Goal: Information Seeking & Learning: Learn about a topic

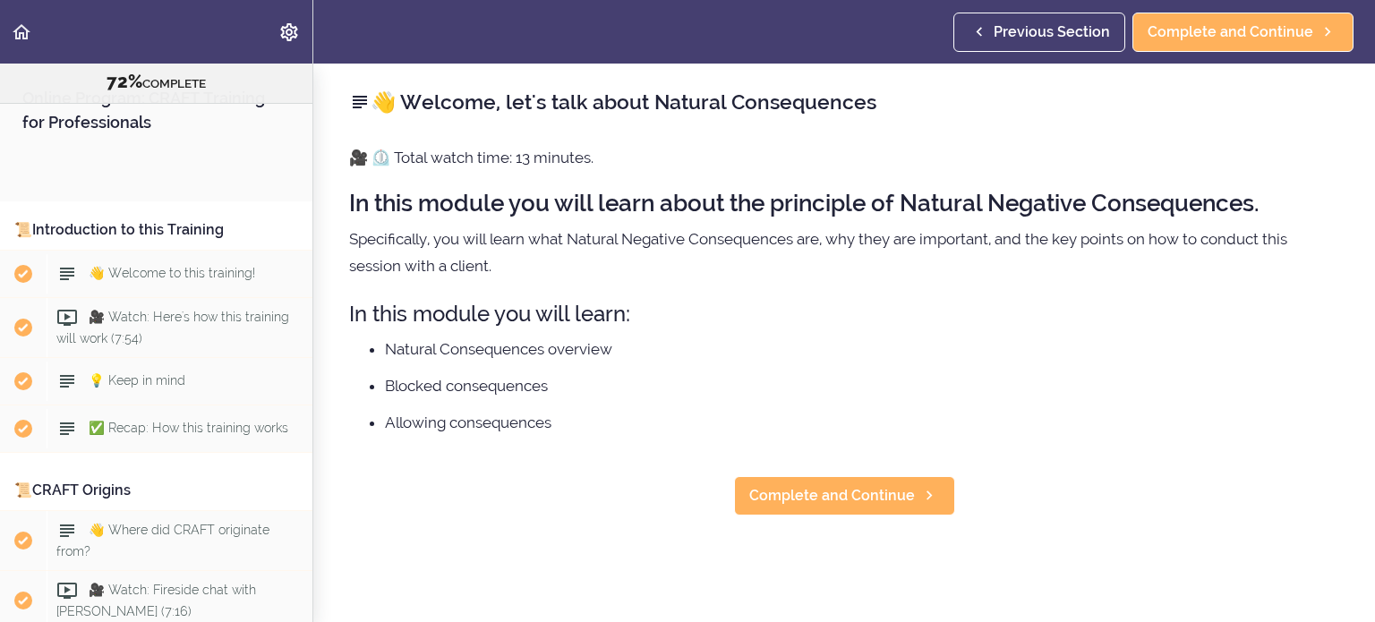
scroll to position [9448, 0]
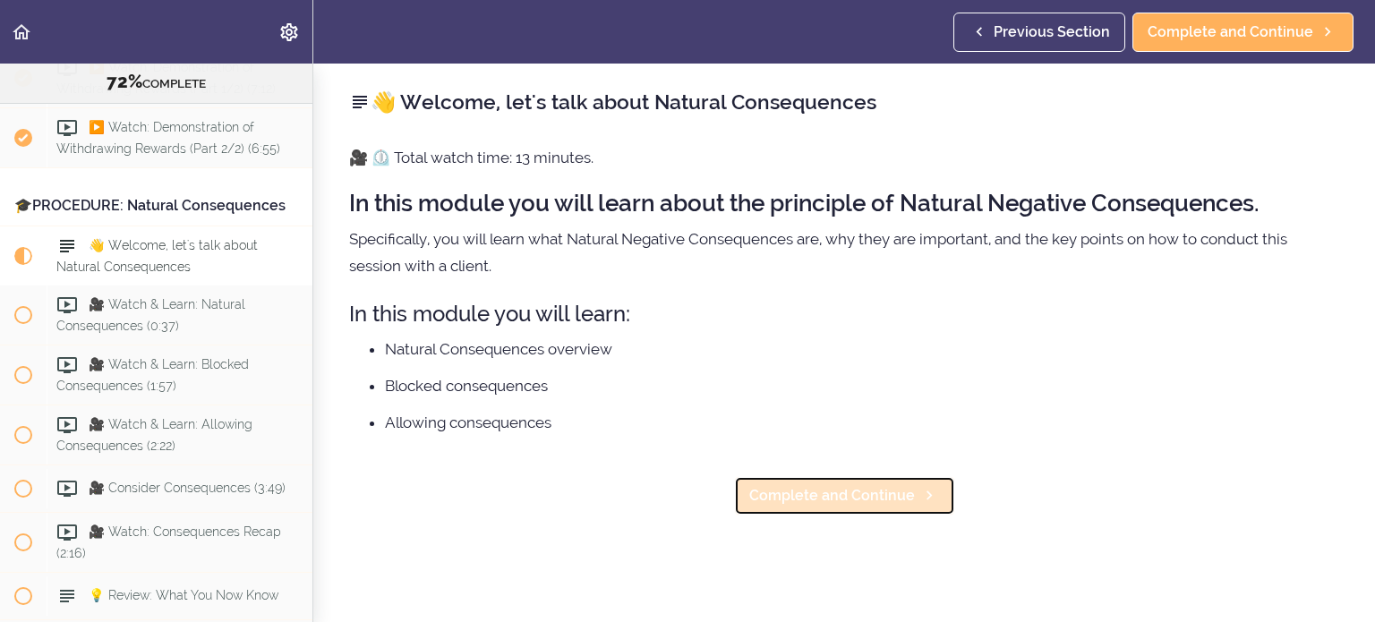
click at [832, 496] on span "Complete and Continue" at bounding box center [832, 495] width 166 height 21
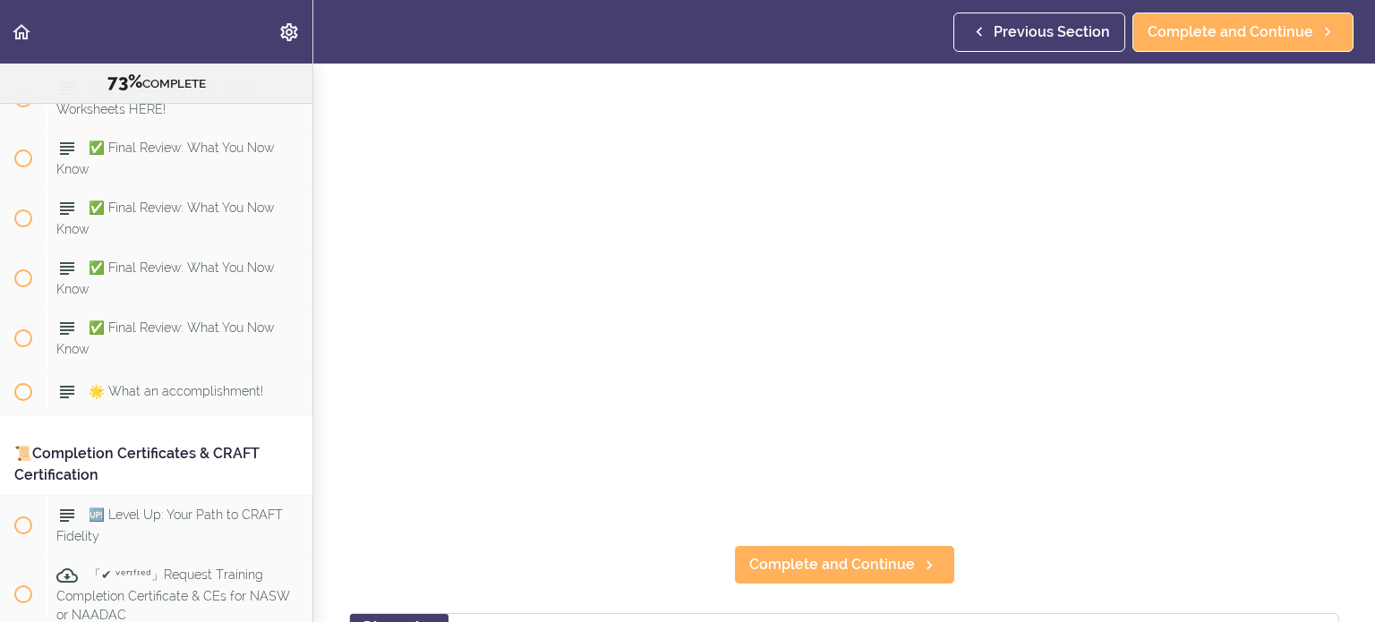
scroll to position [183, 0]
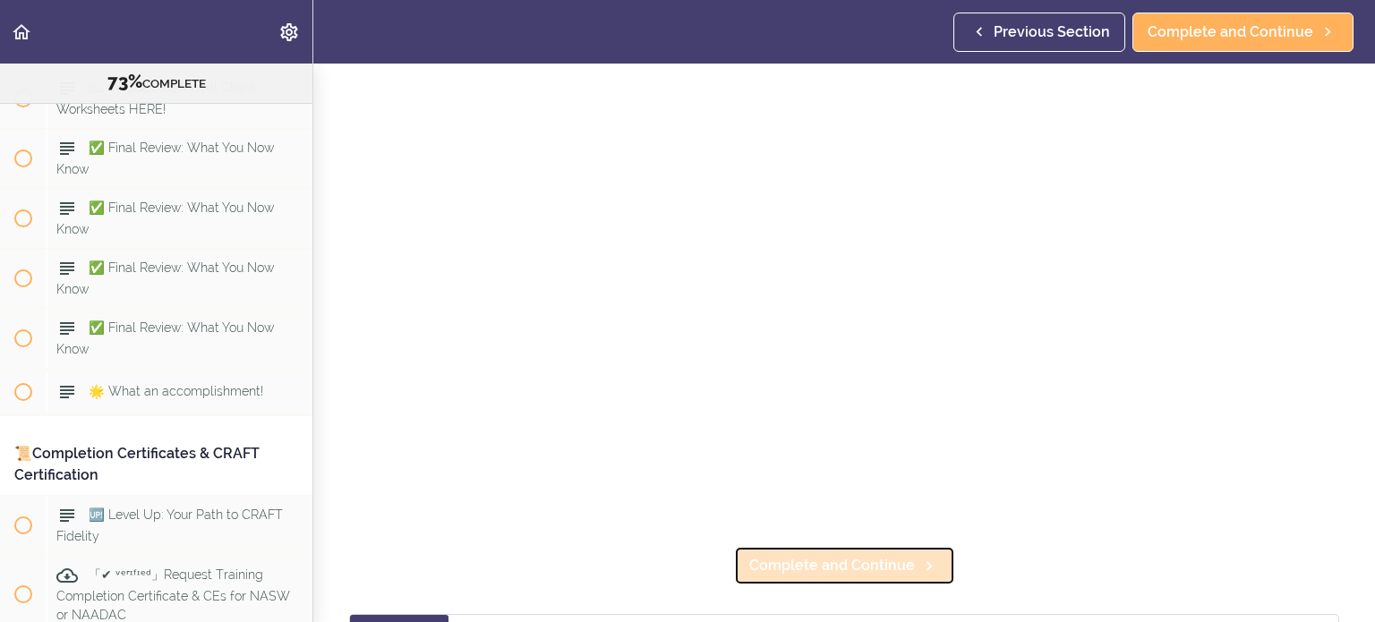
click at [833, 576] on link "Complete and Continue" at bounding box center [844, 565] width 221 height 39
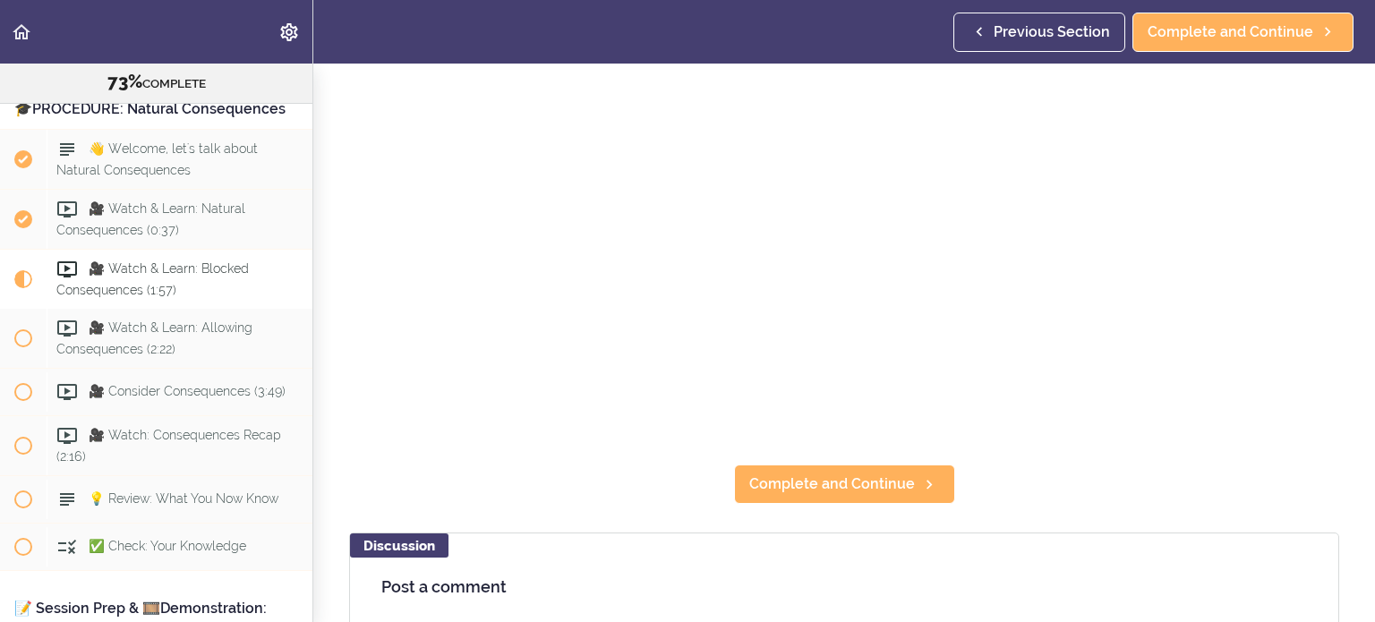
scroll to position [266, 0]
click at [858, 477] on span "Complete and Continue" at bounding box center [832, 483] width 166 height 21
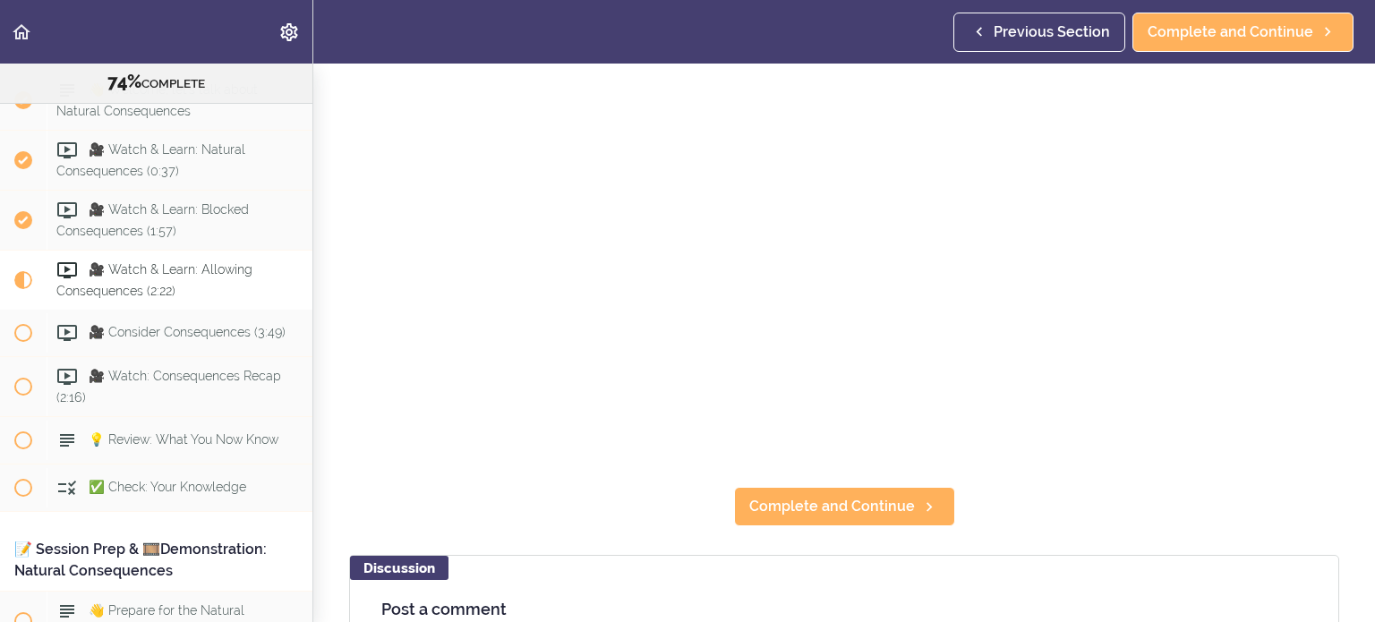
scroll to position [243, 0]
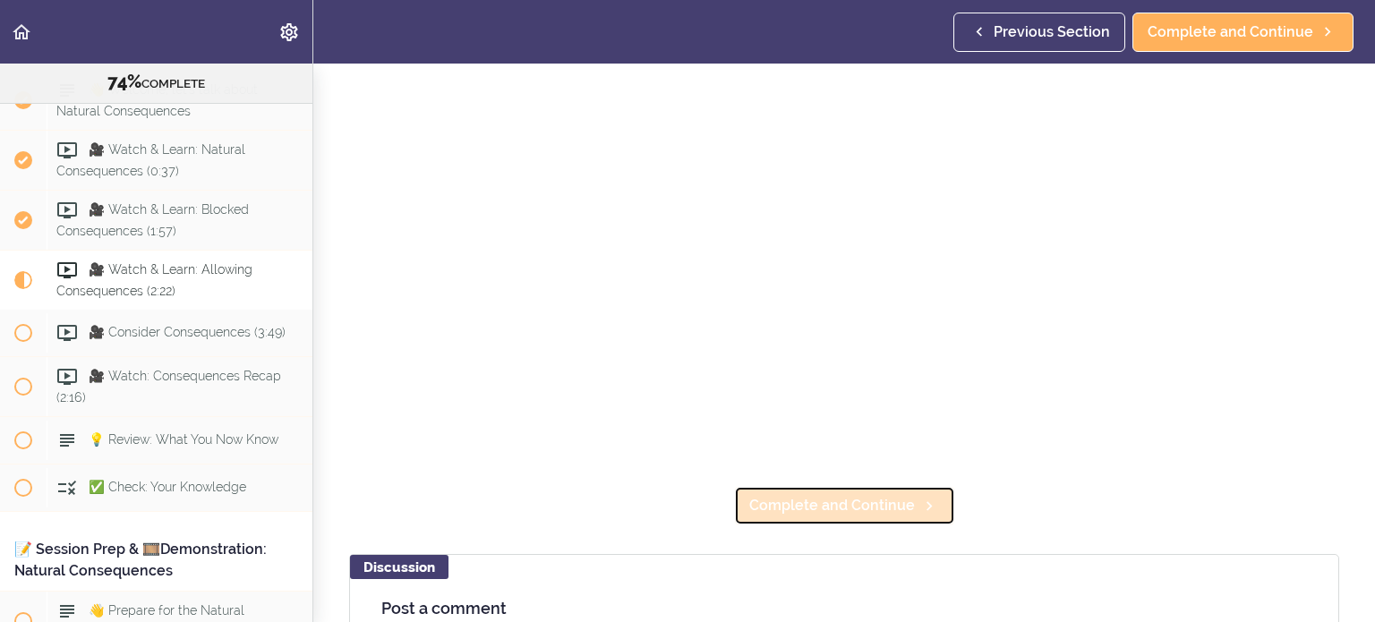
click at [827, 518] on link "Complete and Continue" at bounding box center [844, 505] width 221 height 39
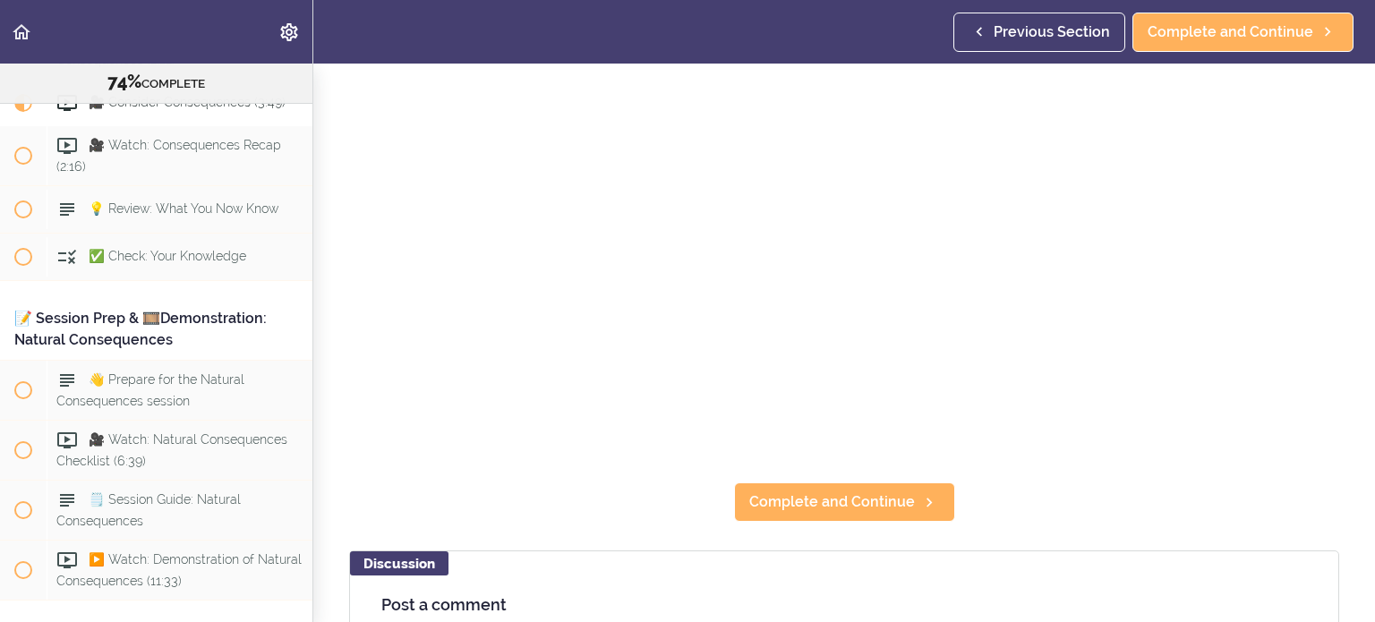
scroll to position [248, 0]
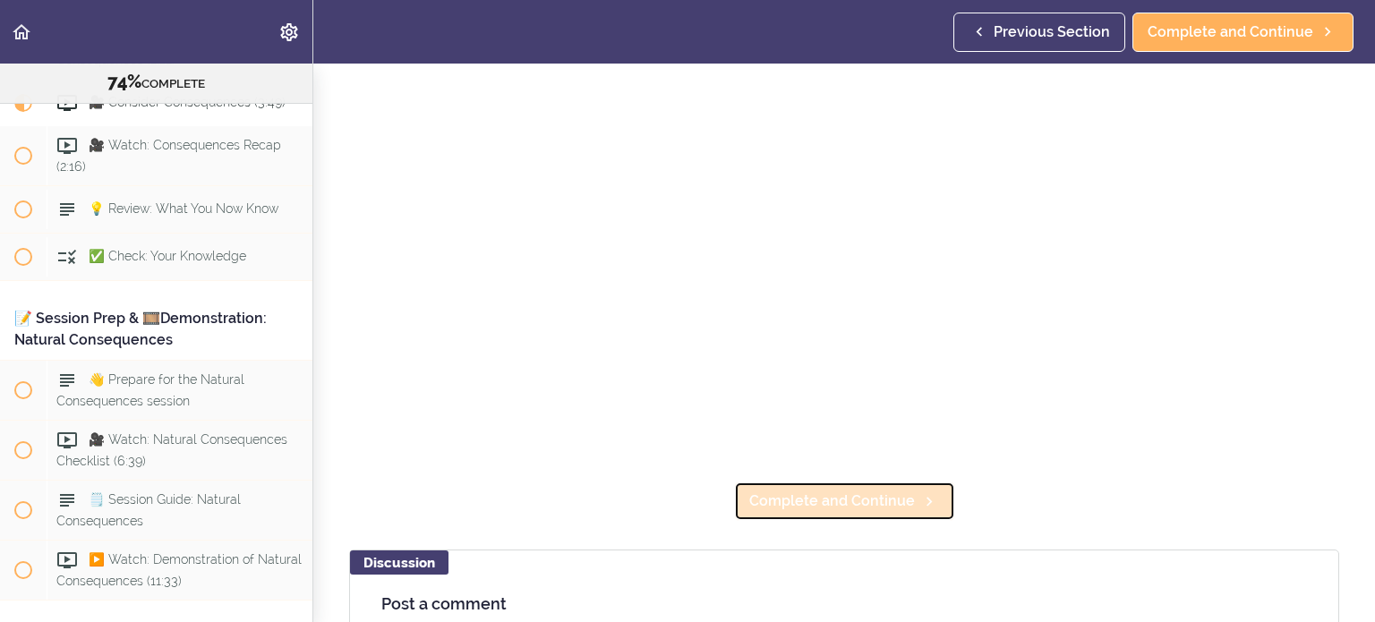
click at [810, 511] on link "Complete and Continue" at bounding box center [844, 501] width 221 height 39
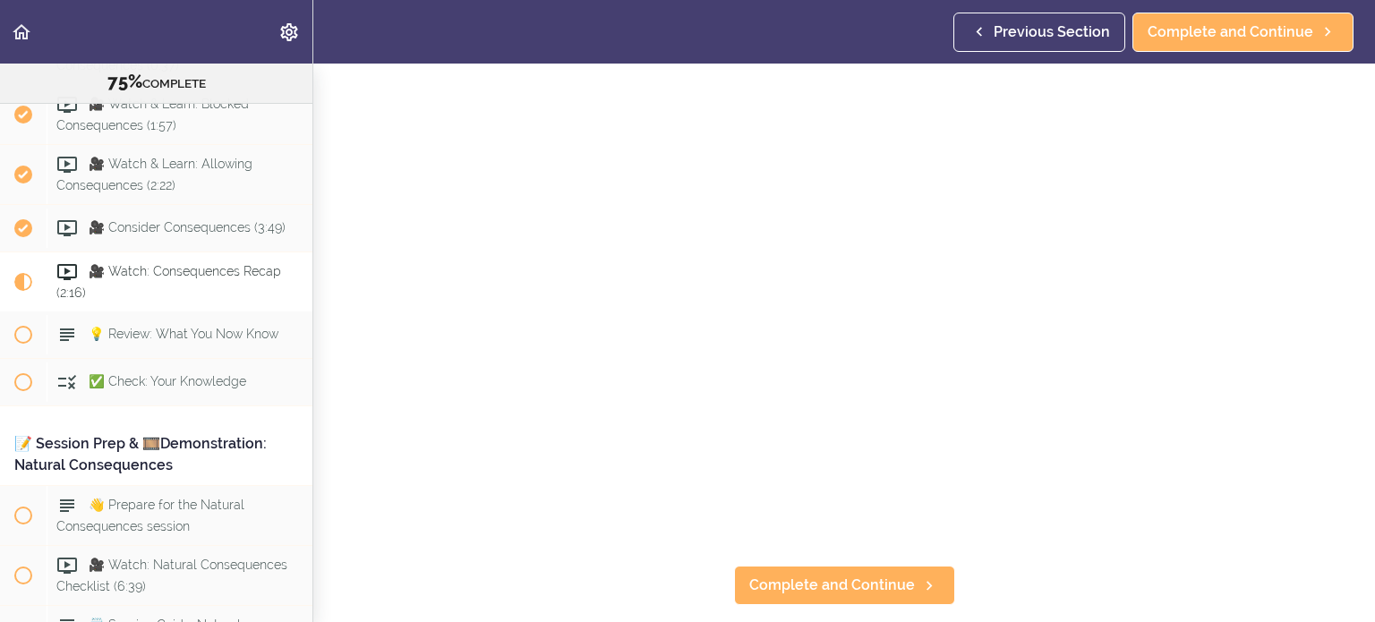
scroll to position [166, 0]
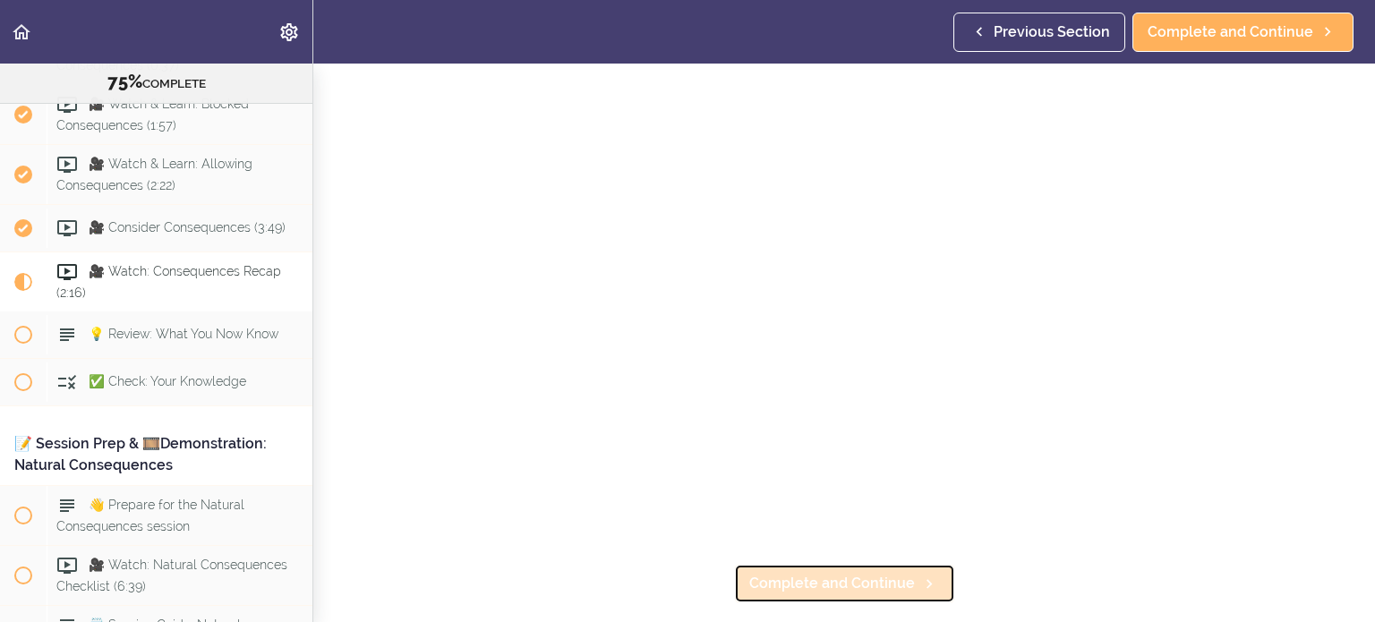
click at [869, 589] on span "Complete and Continue" at bounding box center [832, 583] width 166 height 21
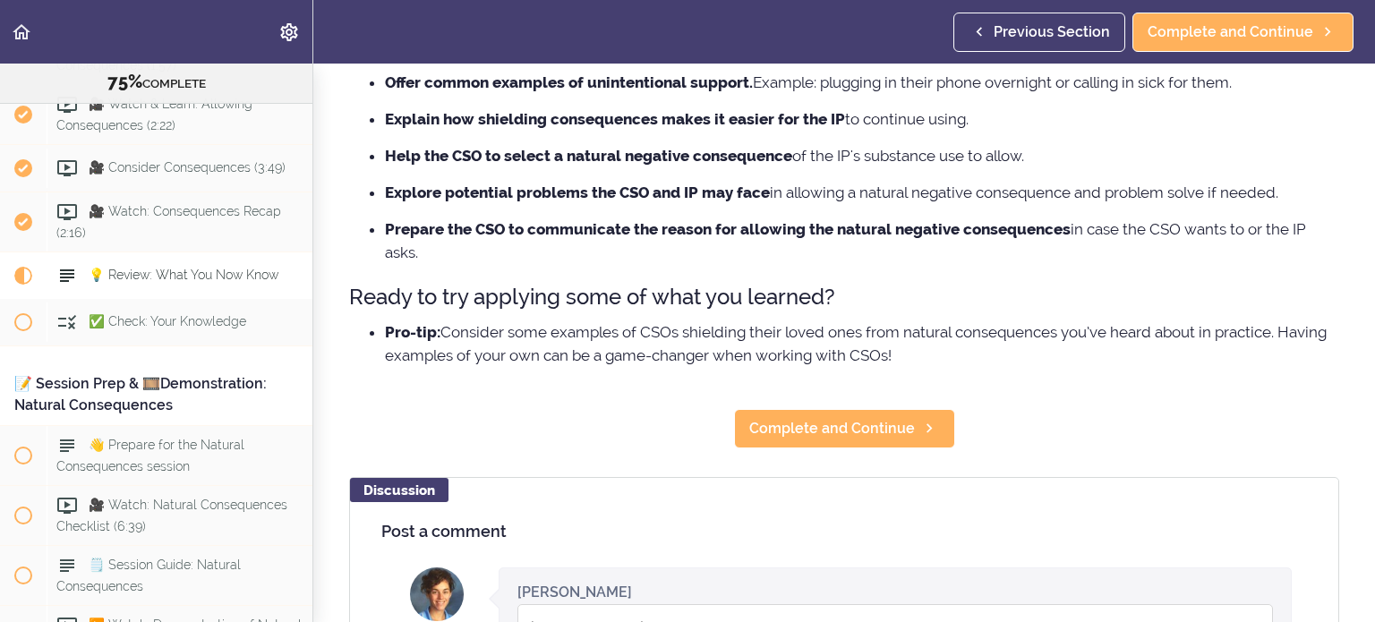
scroll to position [285, 0]
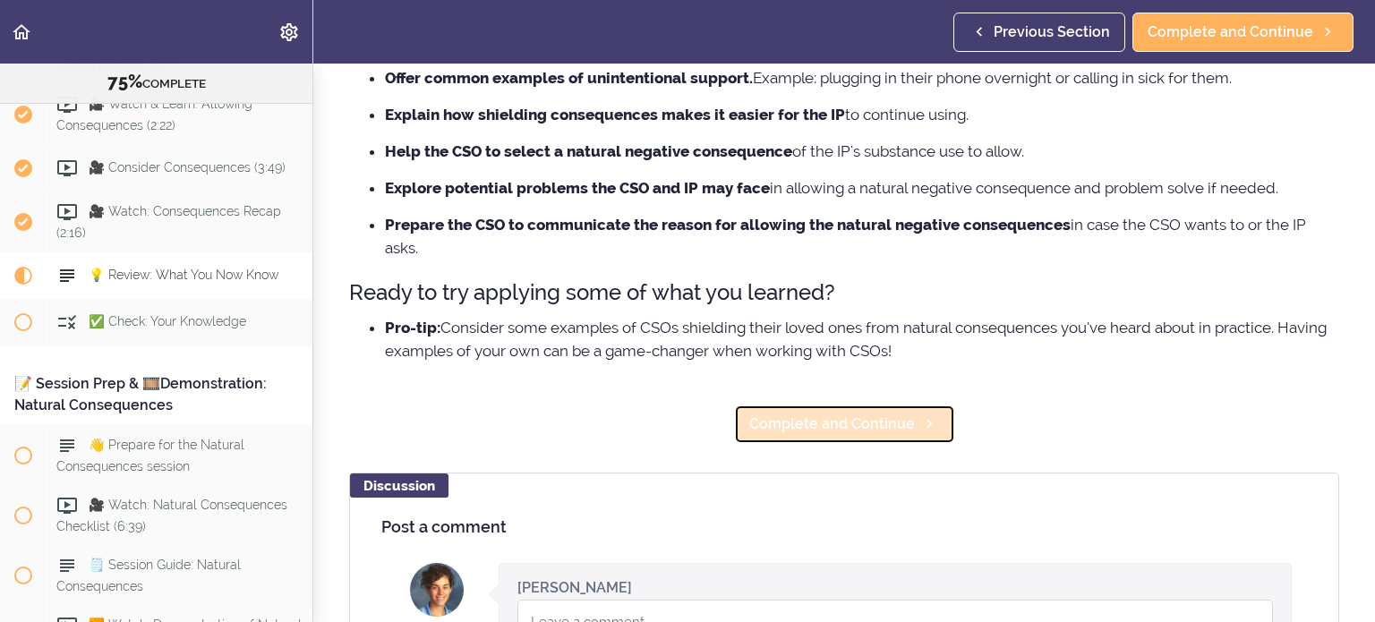
click at [883, 417] on span "Complete and Continue" at bounding box center [832, 424] width 166 height 21
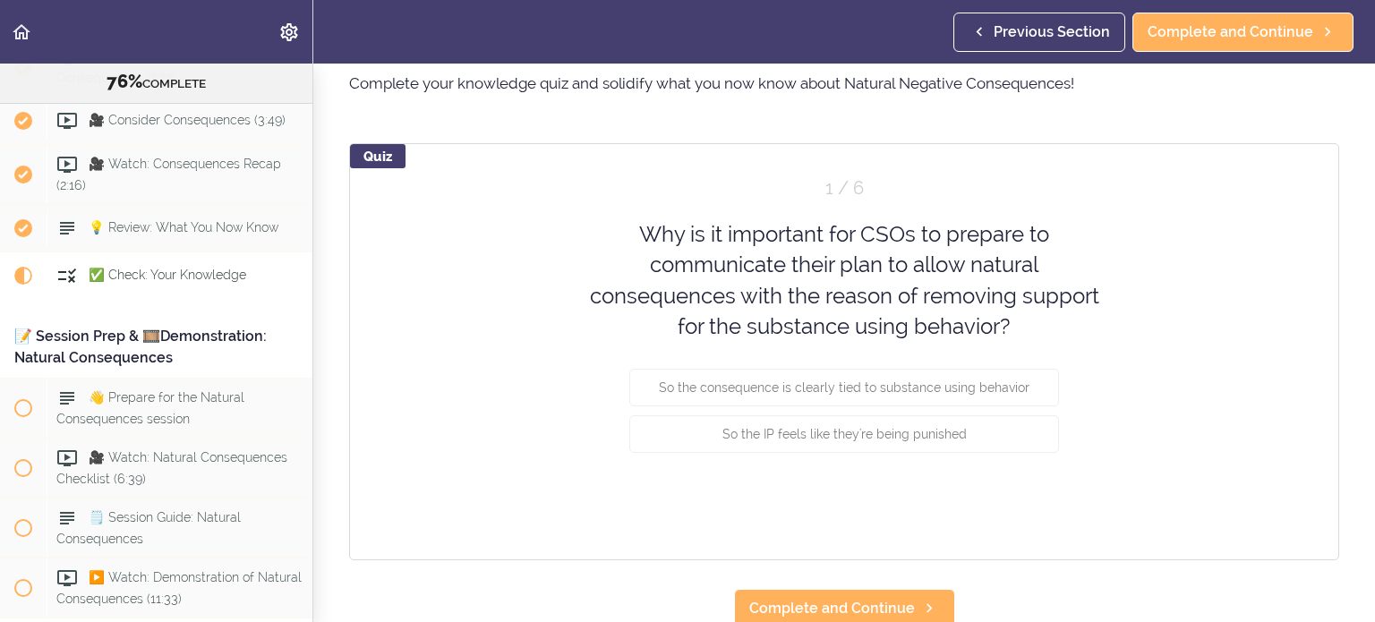
scroll to position [79, 0]
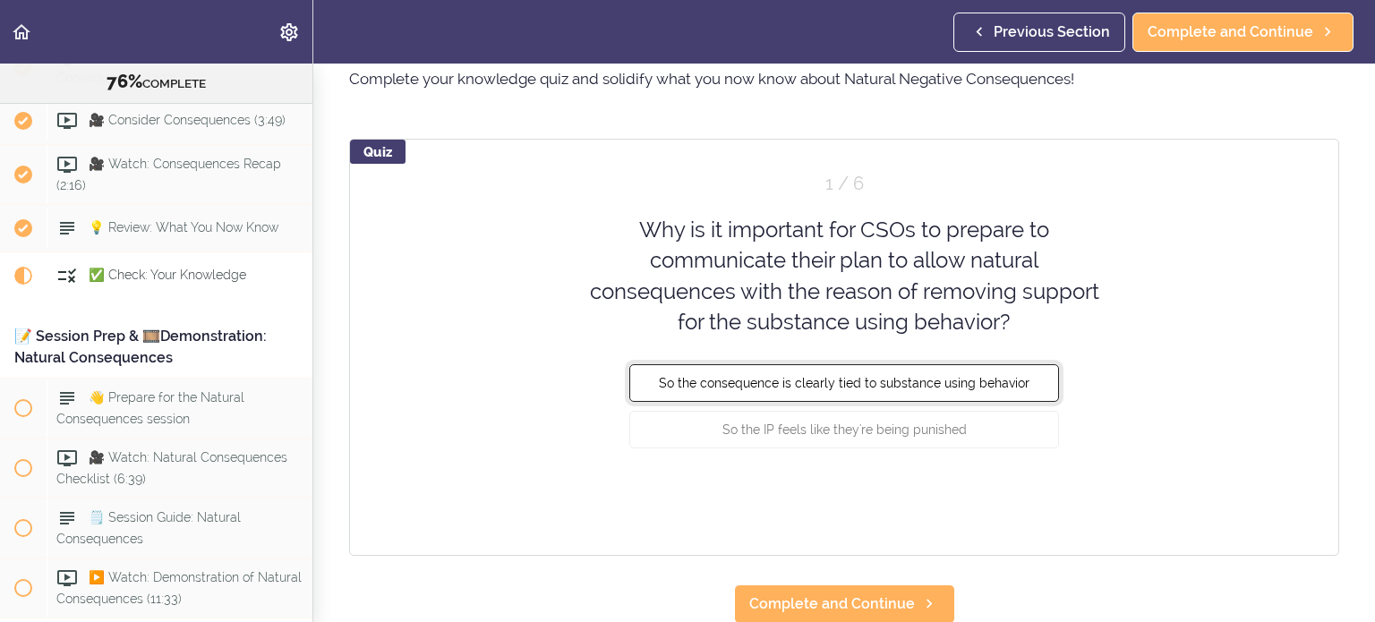
click at [855, 392] on button "So the consequence is clearly tied to substance using behavior" at bounding box center [844, 383] width 430 height 38
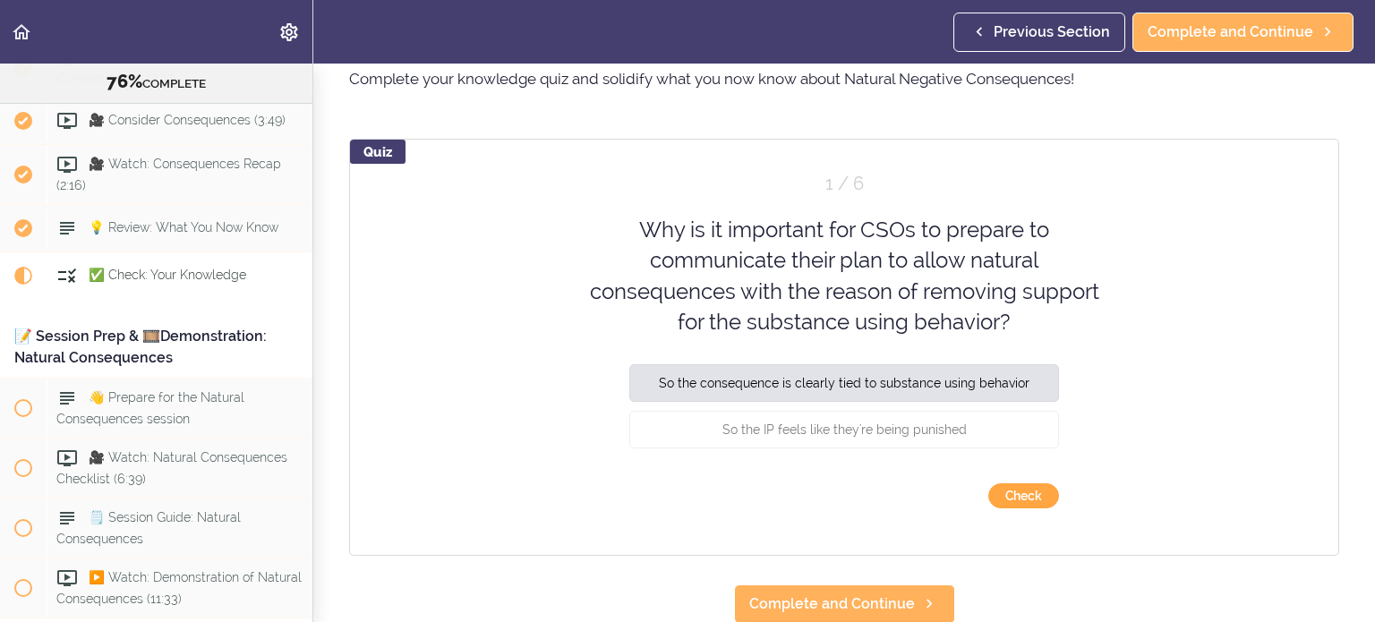
click at [1013, 502] on button "Check" at bounding box center [1023, 495] width 71 height 25
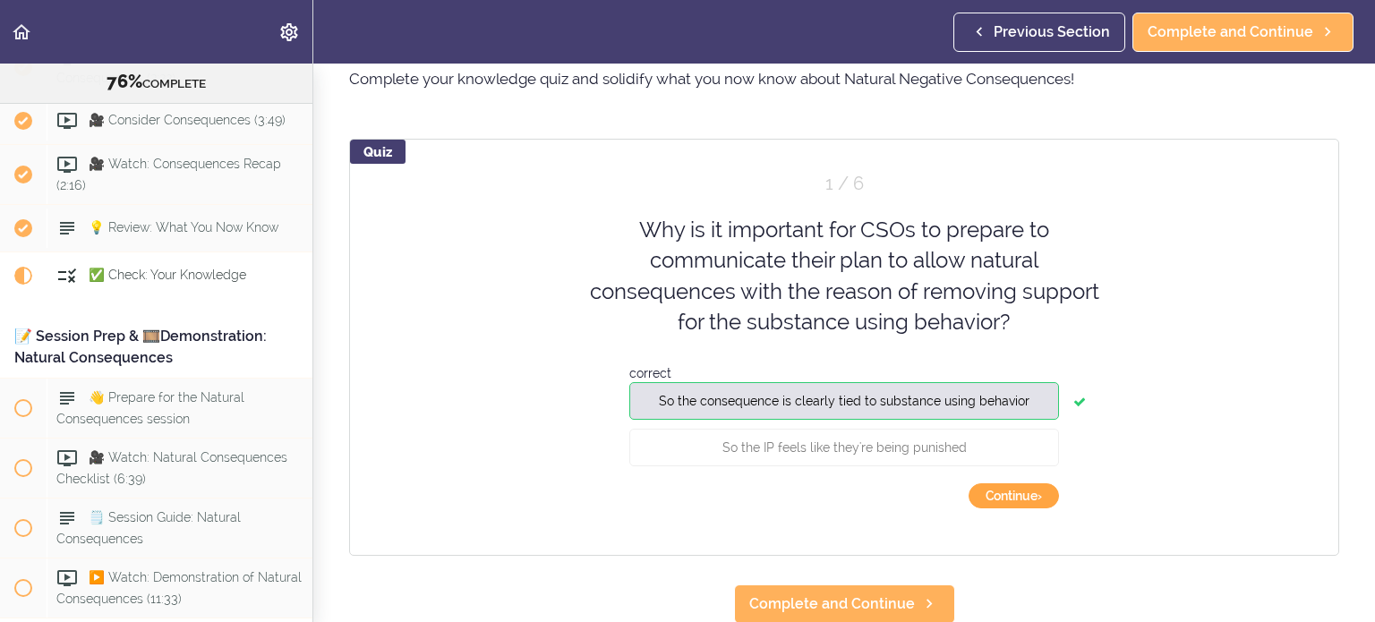
click at [1025, 498] on button "Continue ›" at bounding box center [1013, 495] width 90 height 25
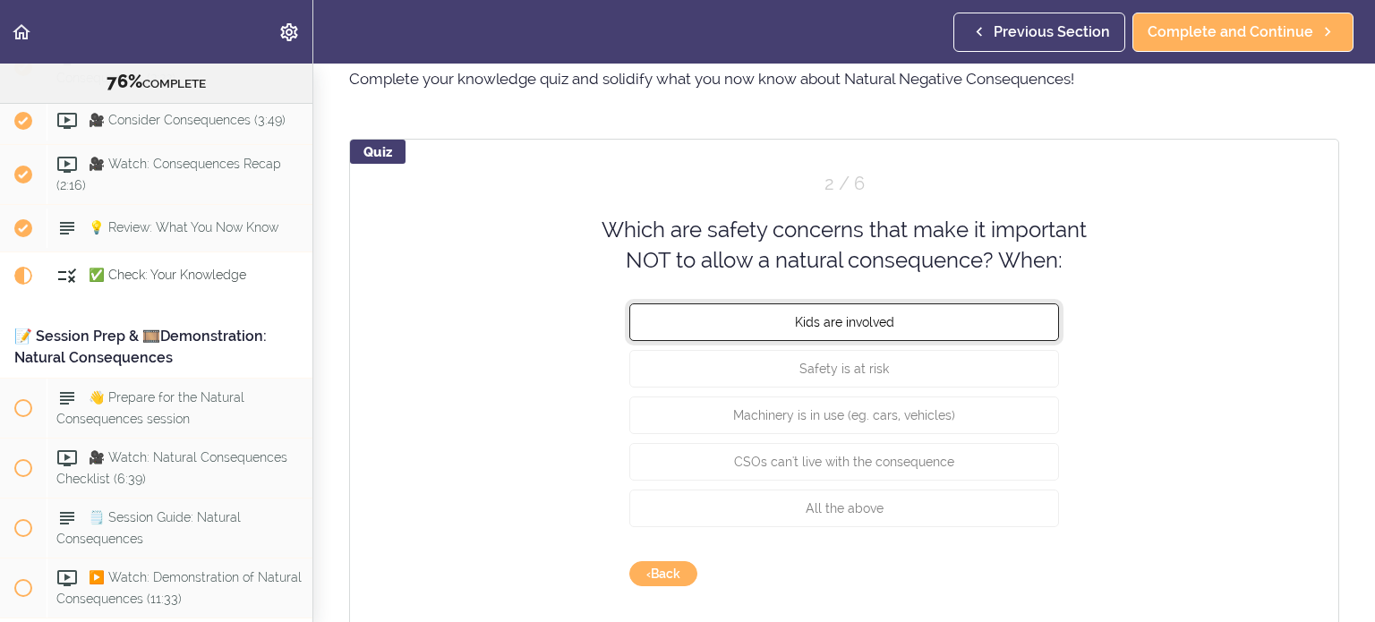
click at [816, 320] on span "Kids are involved" at bounding box center [844, 321] width 99 height 14
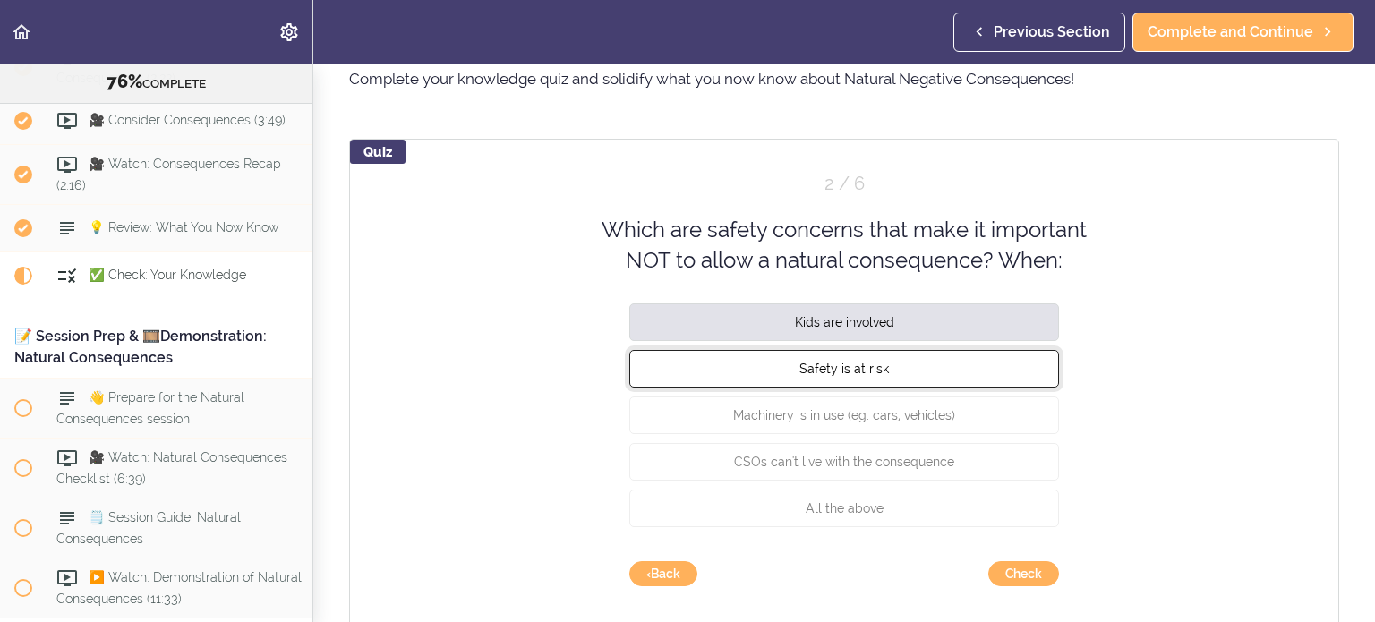
click at [881, 378] on button "Safety is at risk" at bounding box center [844, 368] width 430 height 38
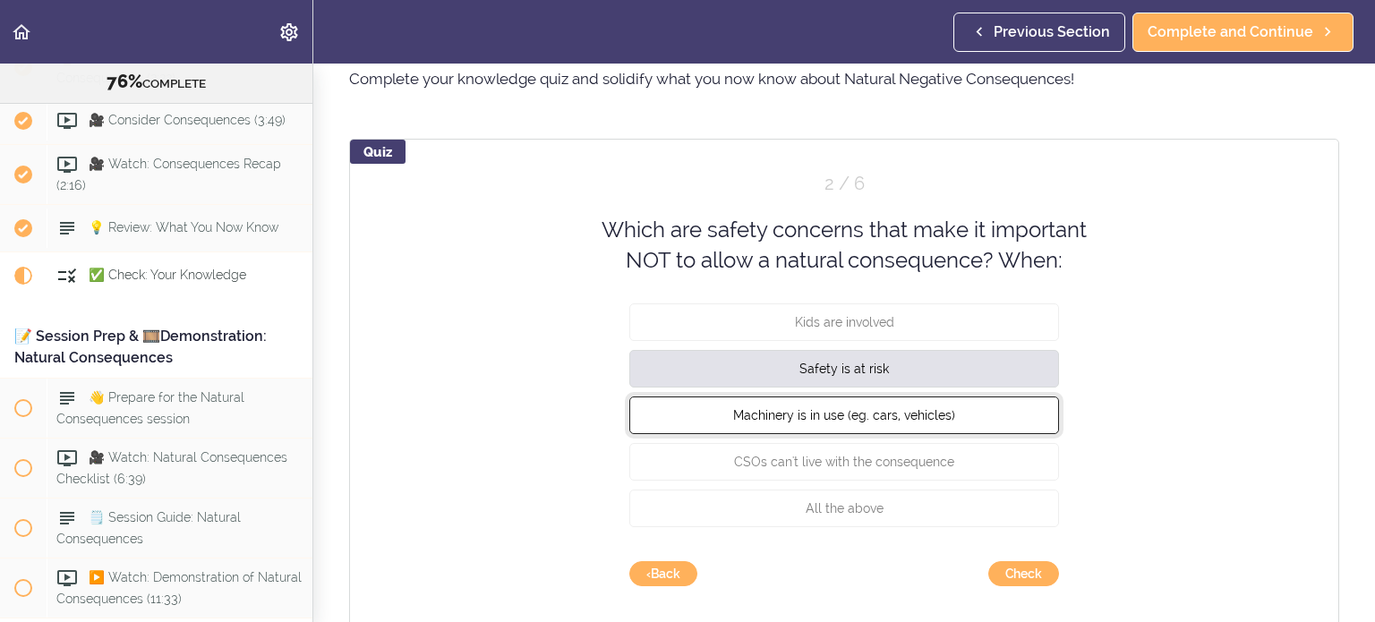
click at [867, 421] on button "Machinery is in use (eg. cars, vehicles)" at bounding box center [844, 415] width 430 height 38
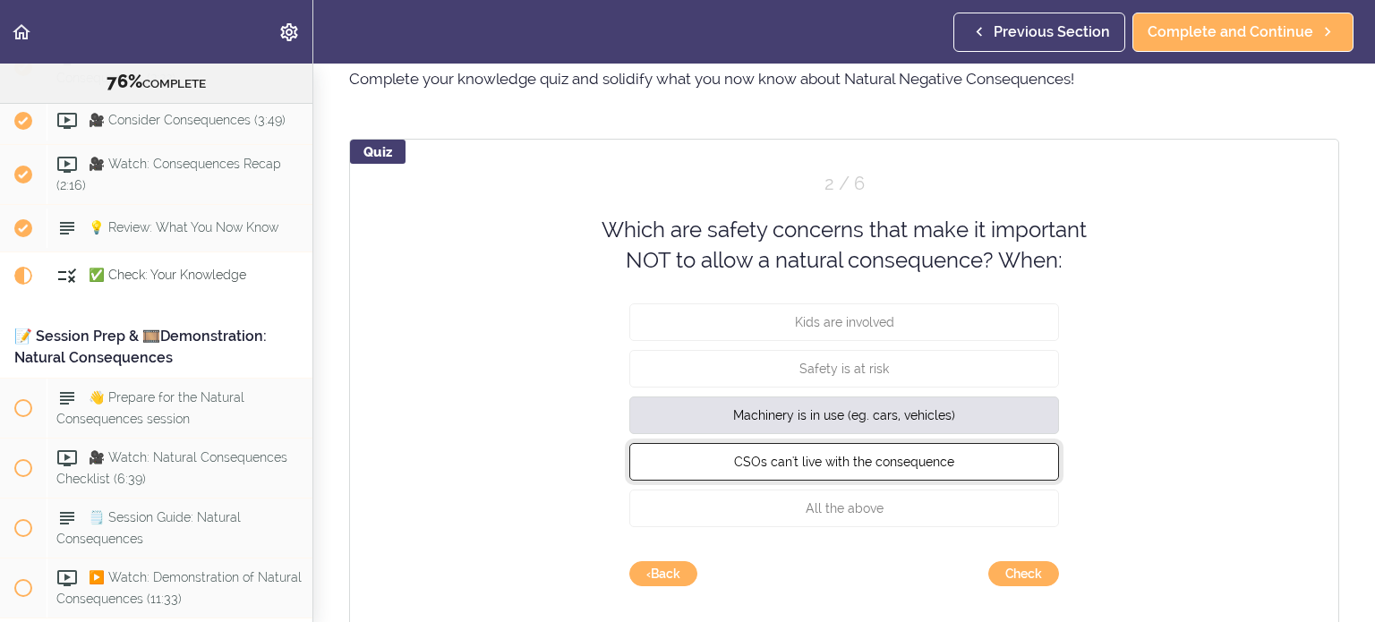
click at [866, 455] on span "CSOs can't live with the consequence" at bounding box center [844, 461] width 220 height 14
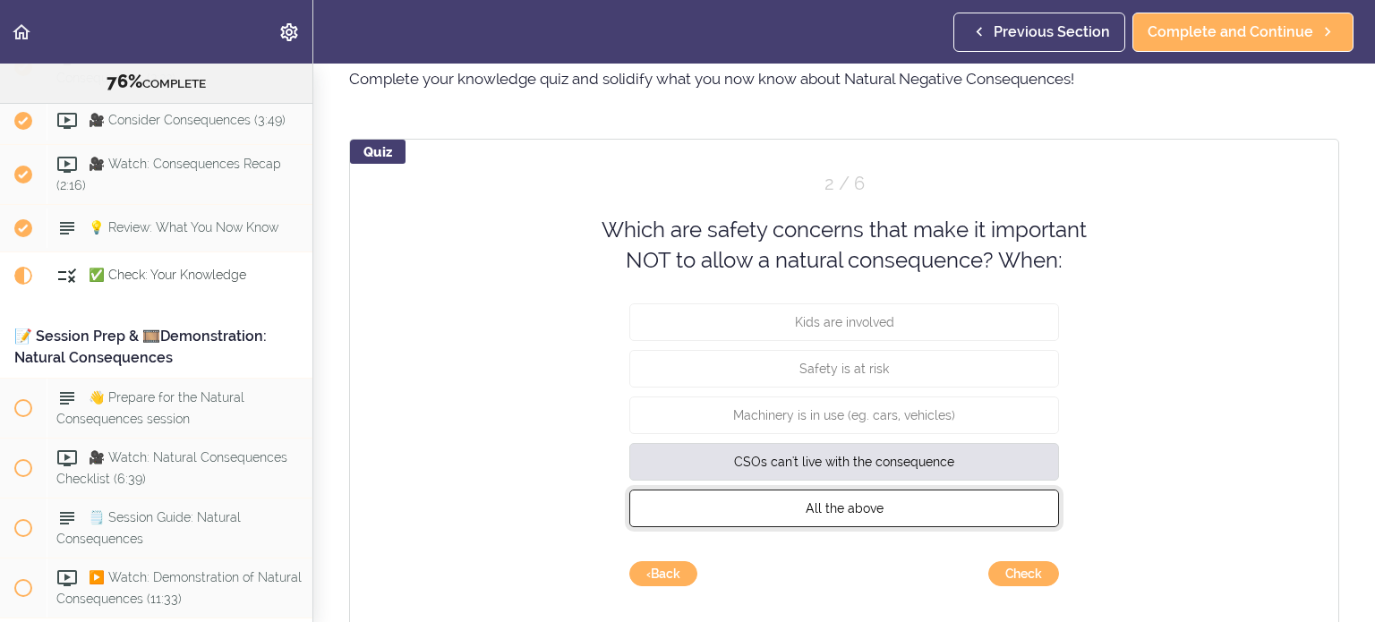
click at [873, 504] on span "All the above" at bounding box center [845, 507] width 78 height 14
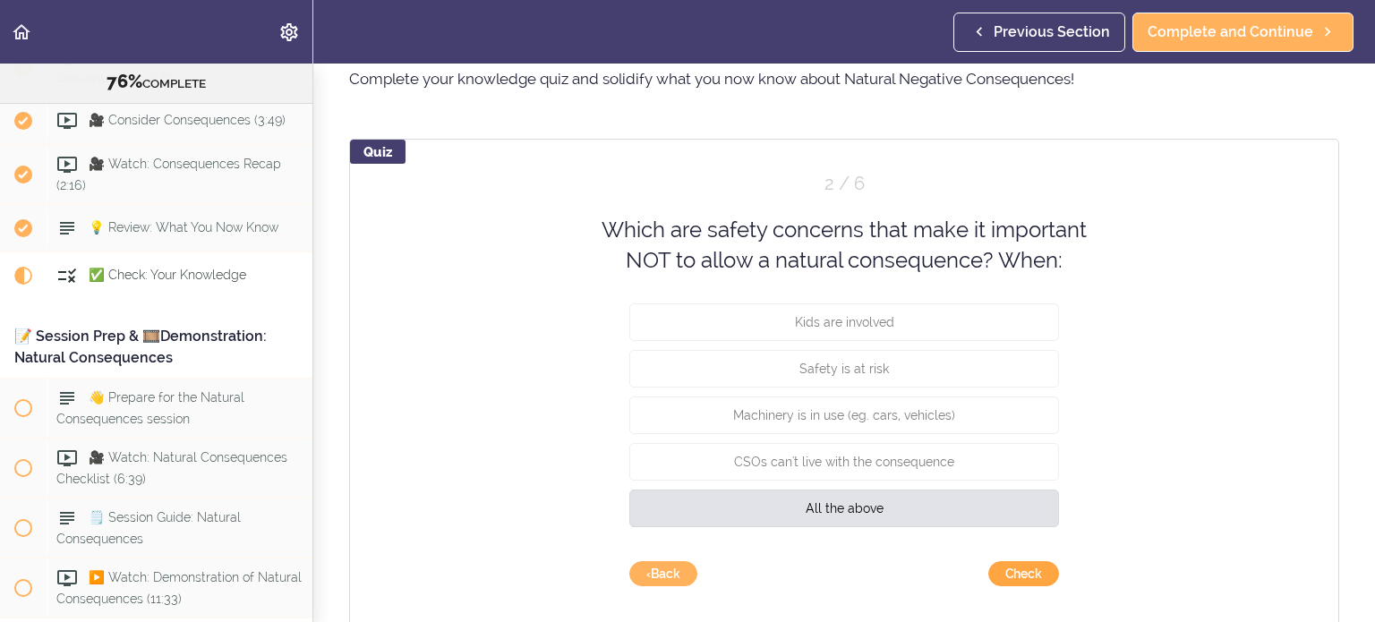
click at [1034, 577] on button "Check" at bounding box center [1023, 573] width 71 height 25
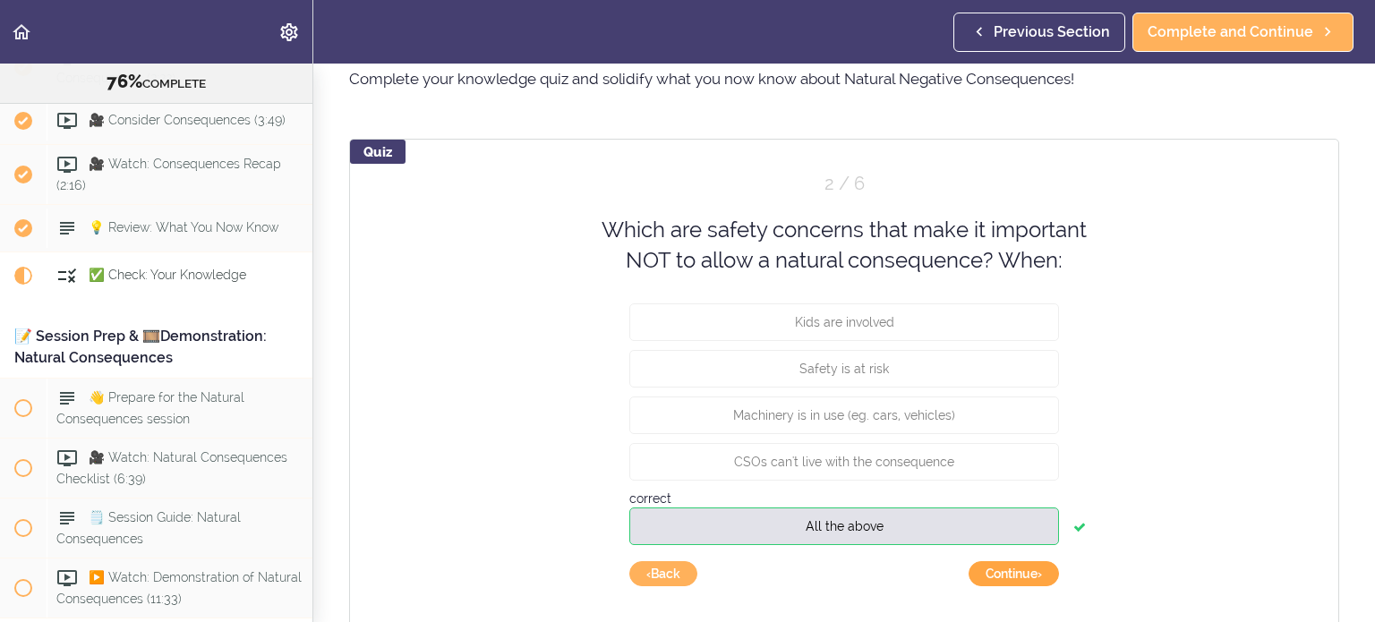
click at [1034, 577] on button "Continue ›" at bounding box center [1013, 573] width 90 height 25
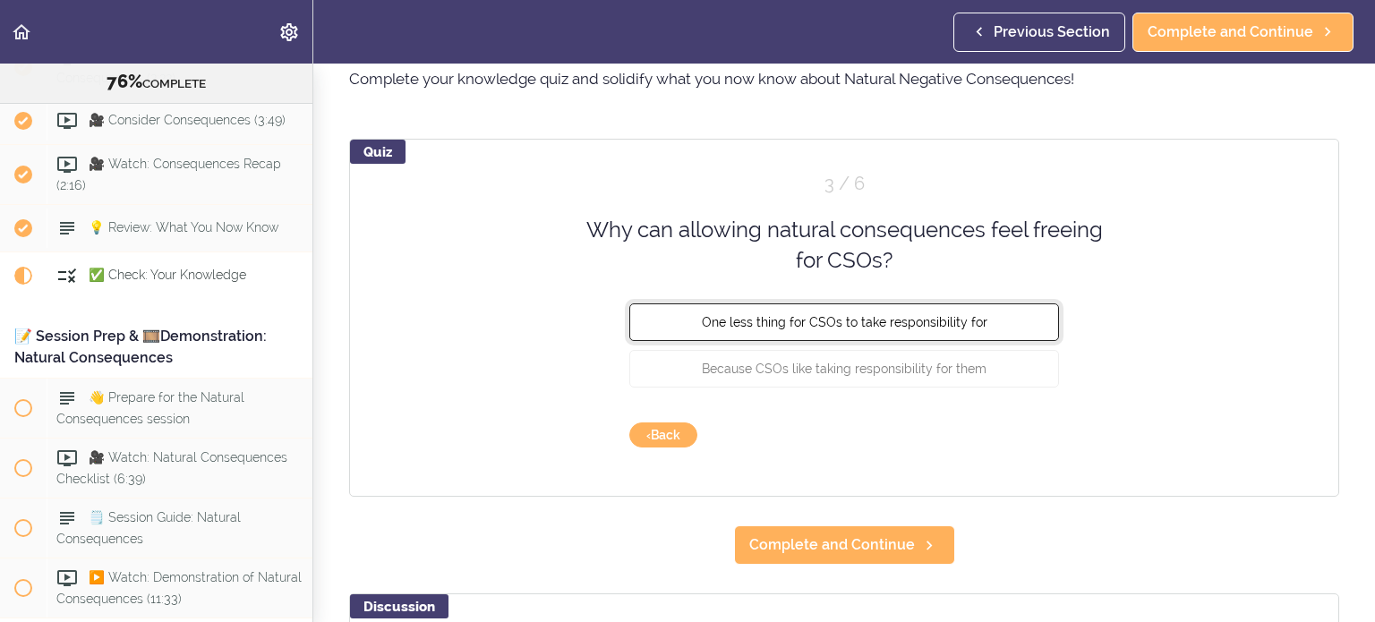
click at [931, 331] on button "One less thing for CSOs to take responsibility for" at bounding box center [844, 322] width 430 height 38
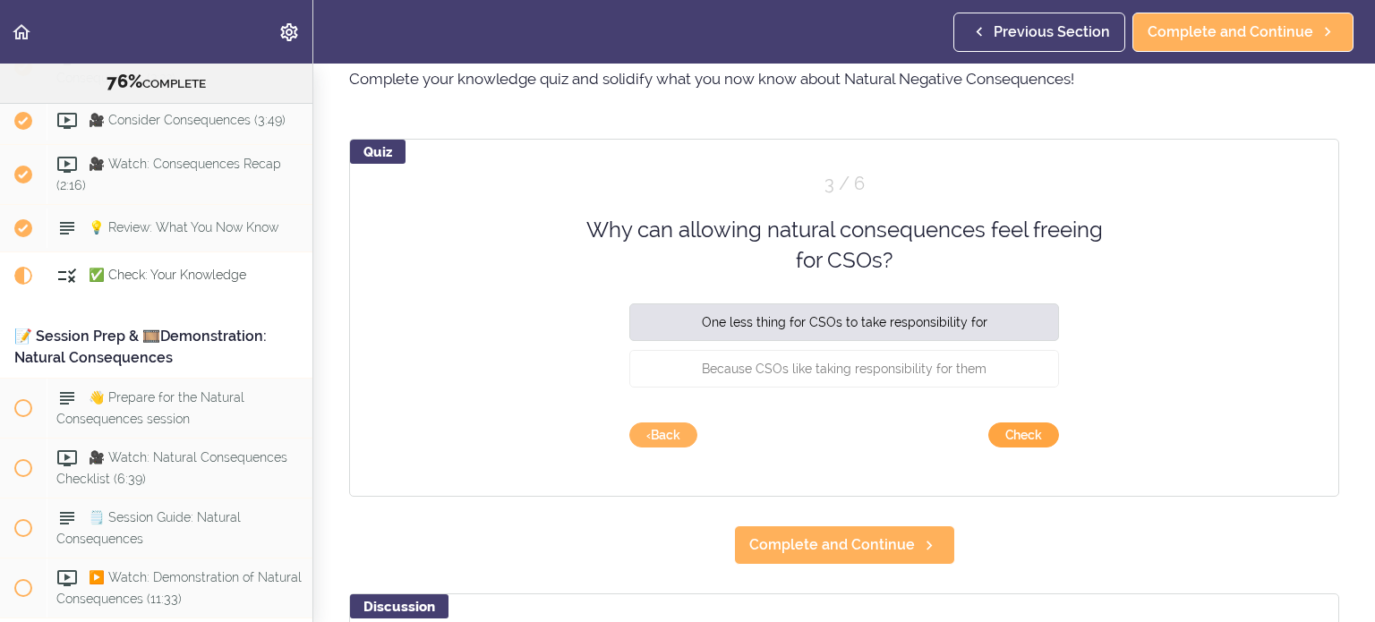
click at [1033, 429] on button "Check" at bounding box center [1023, 434] width 71 height 25
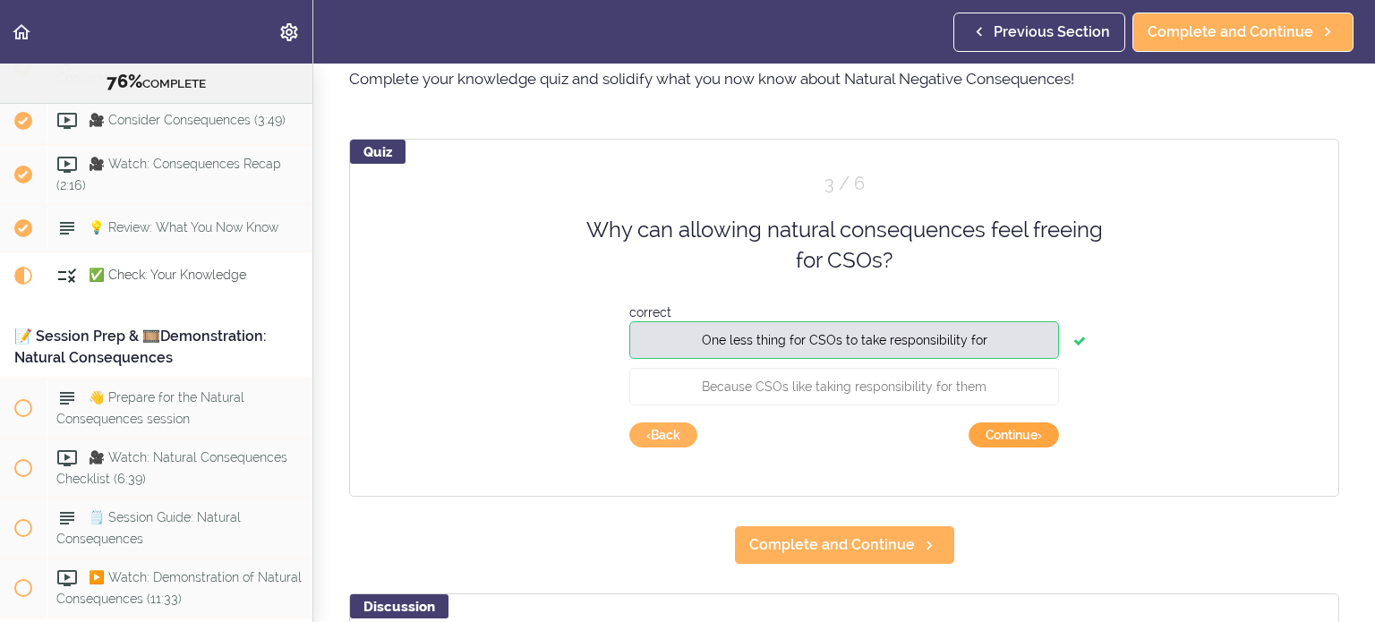
click at [1033, 429] on button "Continue ›" at bounding box center [1013, 434] width 90 height 25
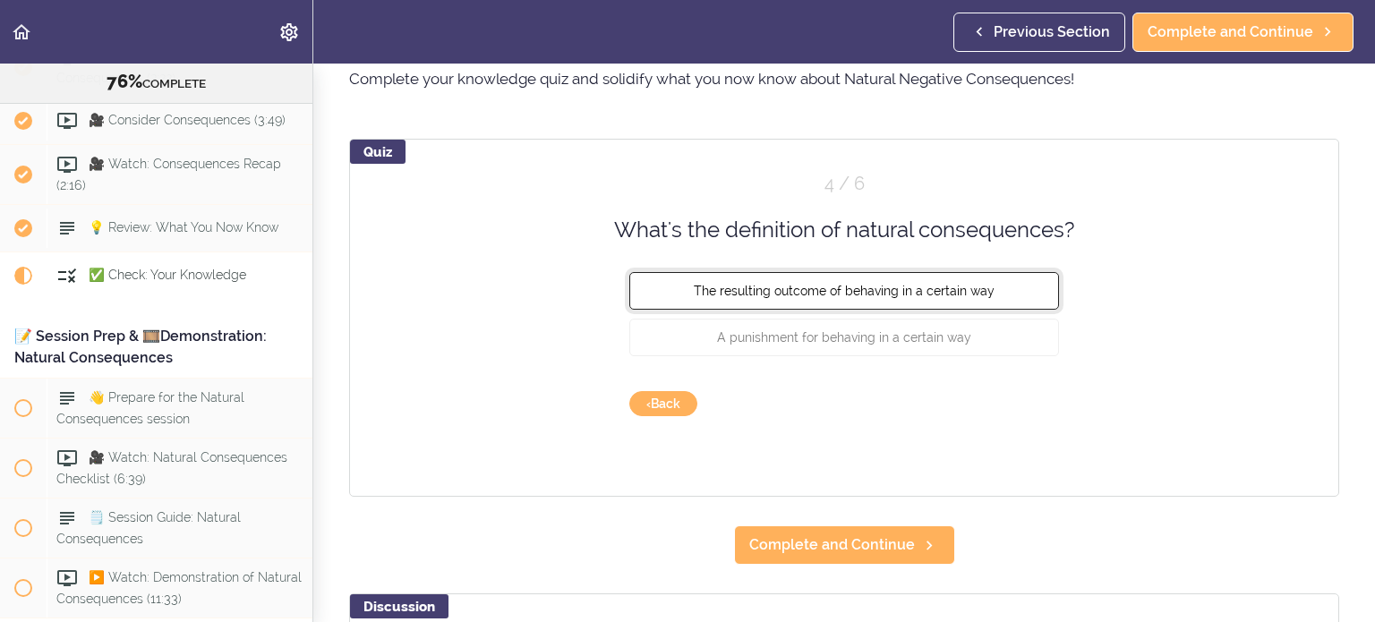
click at [827, 288] on span "The resulting outcome of behaving in a certain way" at bounding box center [844, 291] width 301 height 14
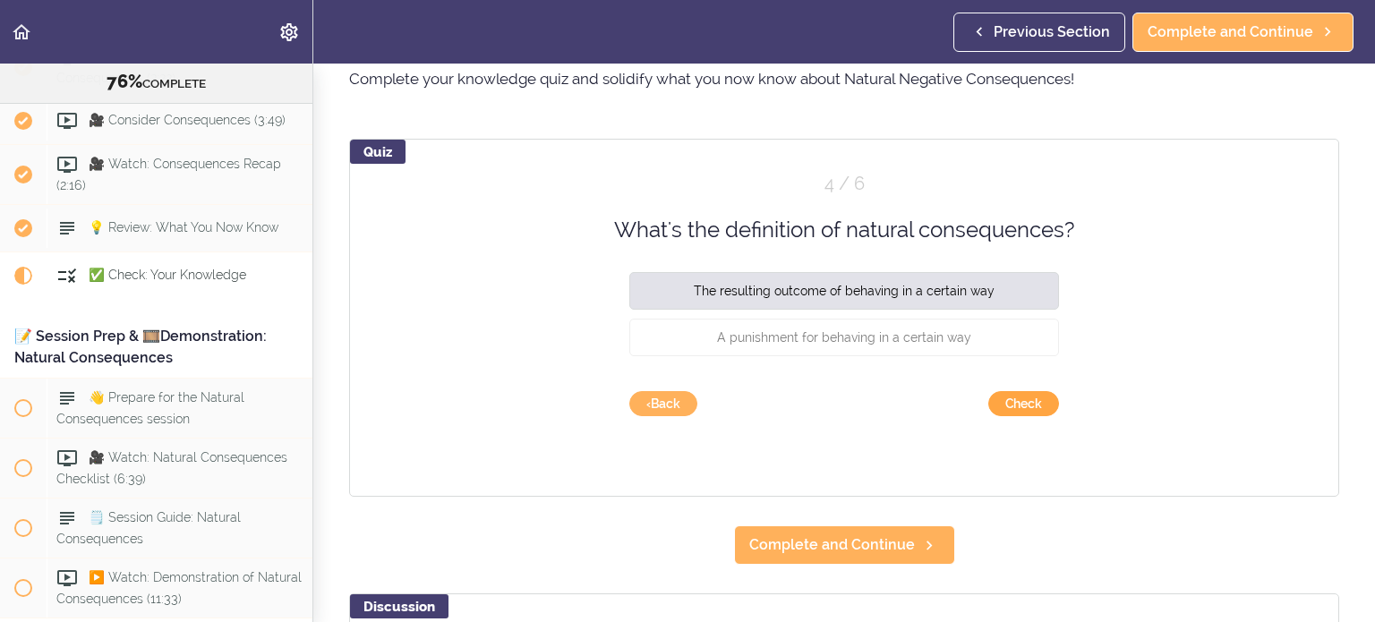
click at [1024, 410] on button "Check" at bounding box center [1023, 403] width 71 height 25
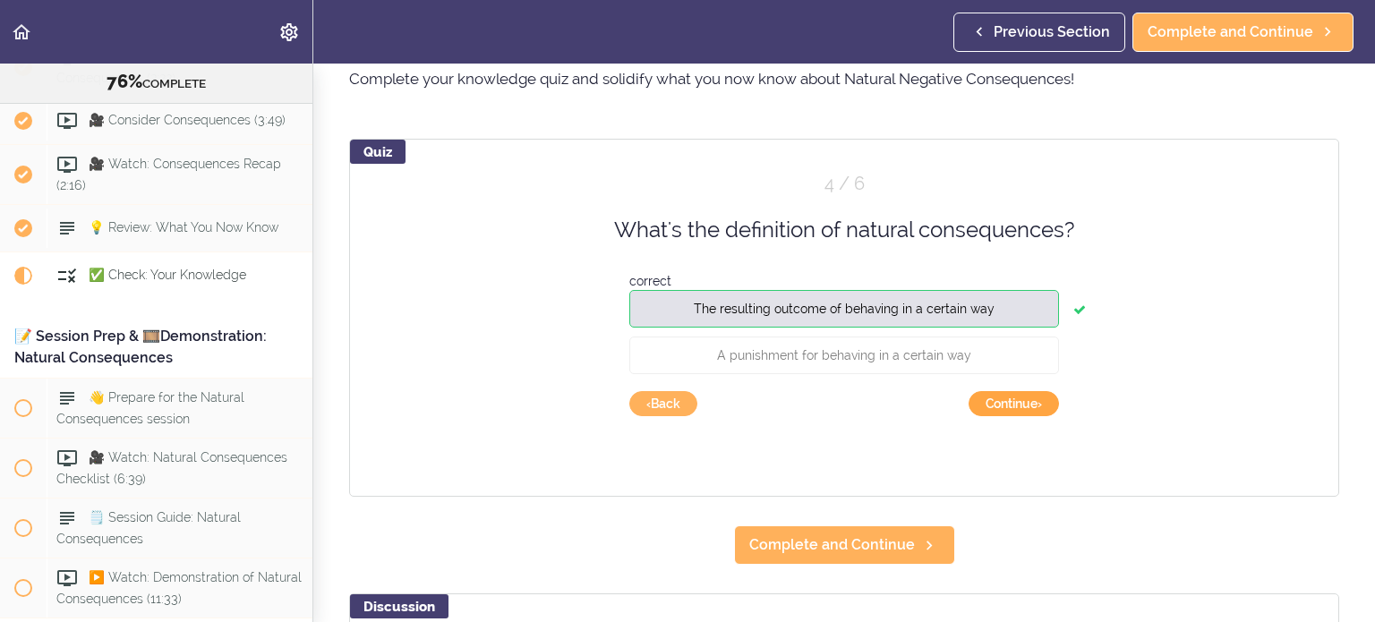
click at [1017, 403] on button "Continue ›" at bounding box center [1013, 403] width 90 height 25
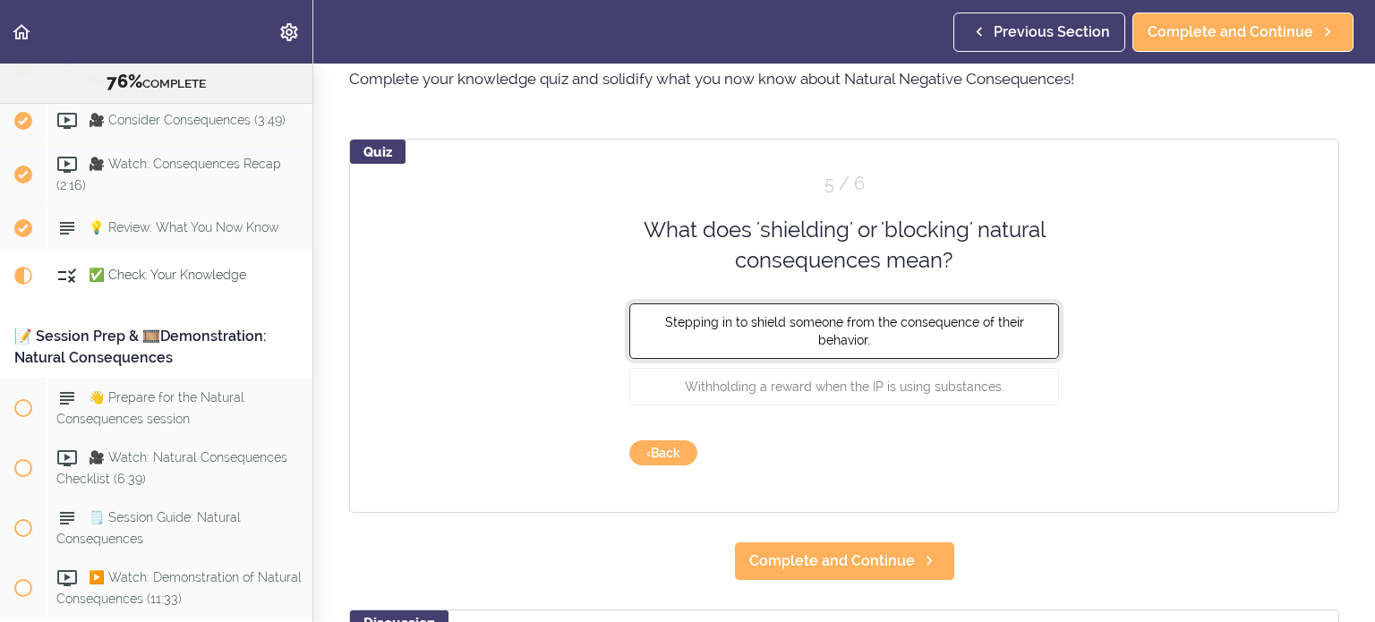
click at [934, 349] on button "Stepping in to shield someone from the consequence of their behavior." at bounding box center [844, 330] width 430 height 55
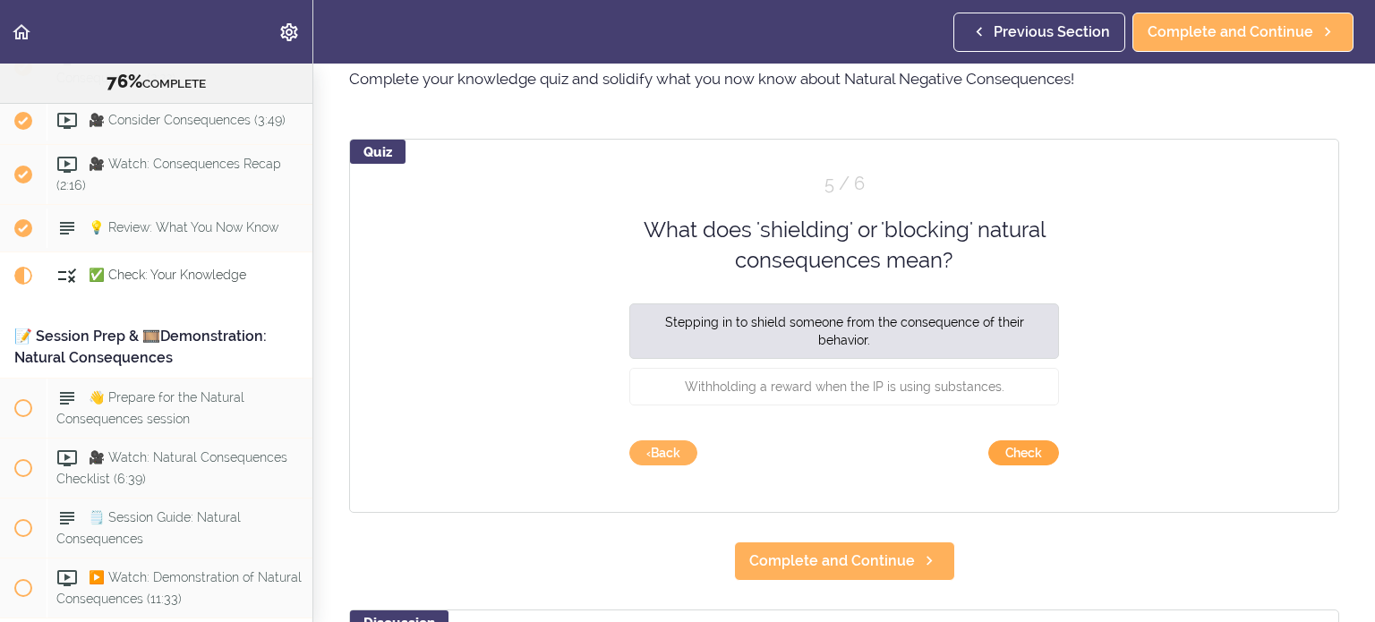
click at [1018, 459] on button "Check" at bounding box center [1023, 452] width 71 height 25
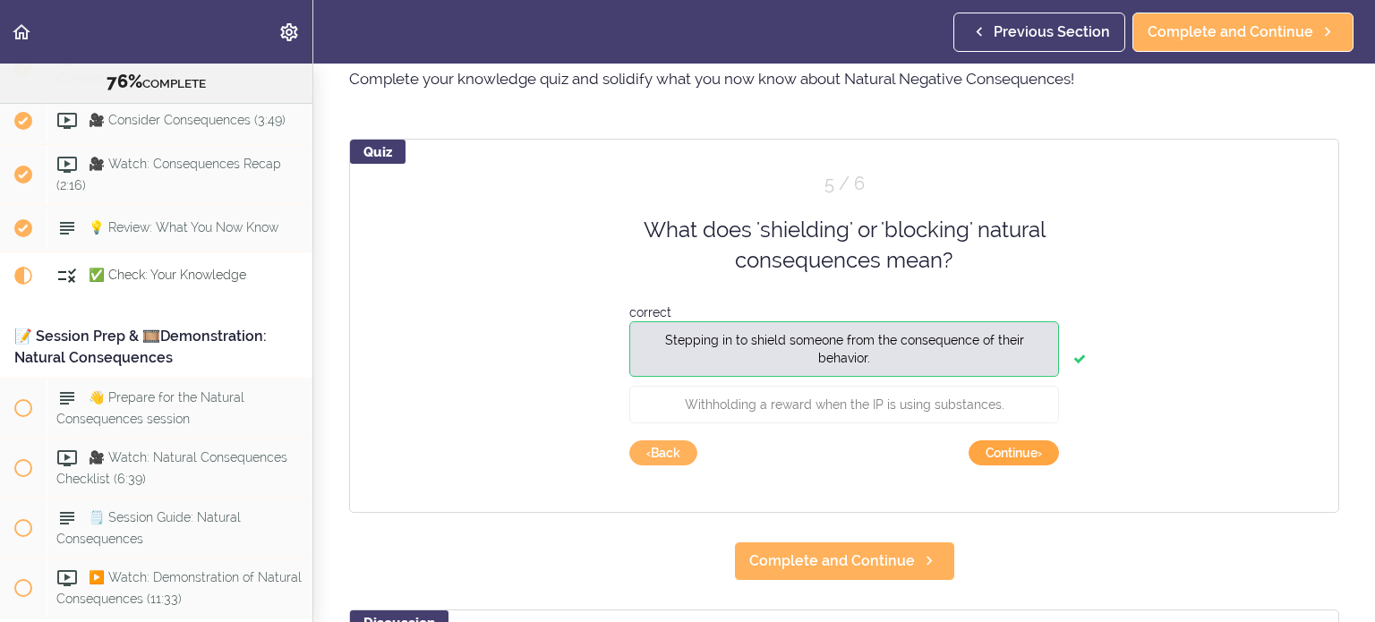
click at [1002, 448] on button "Continue ›" at bounding box center [1013, 452] width 90 height 25
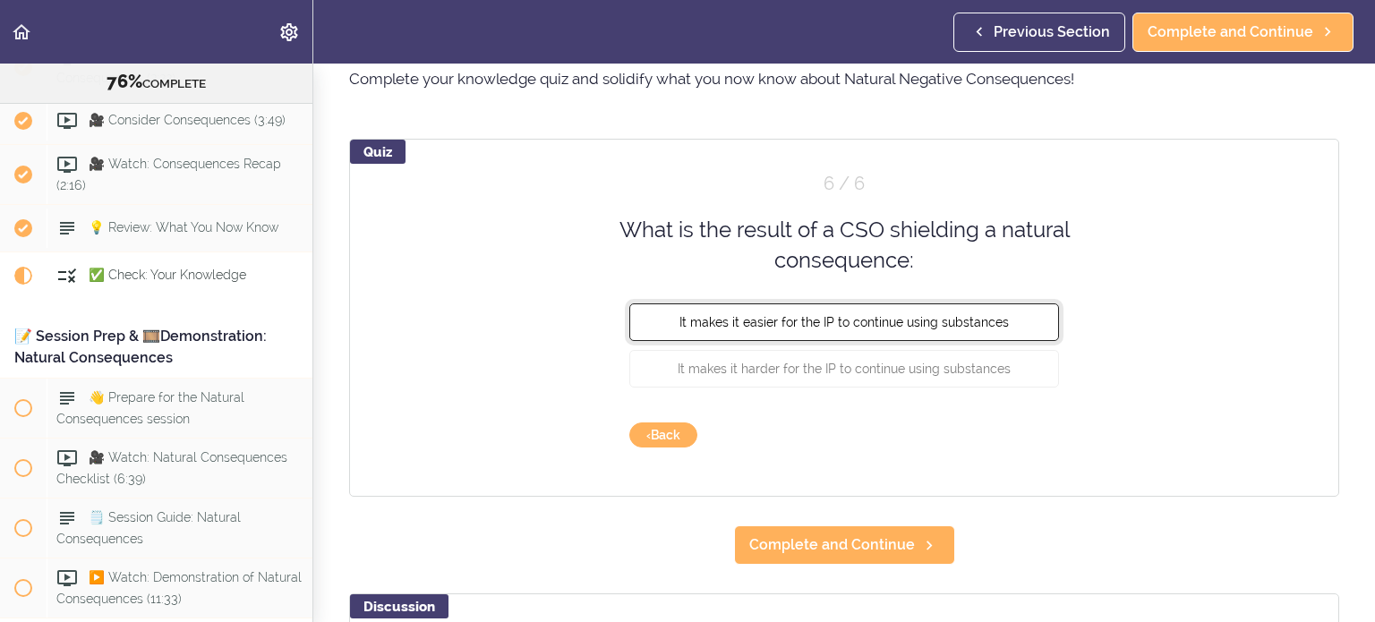
click at [966, 324] on span "It makes it easier for the IP to continue using substances" at bounding box center [843, 321] width 329 height 14
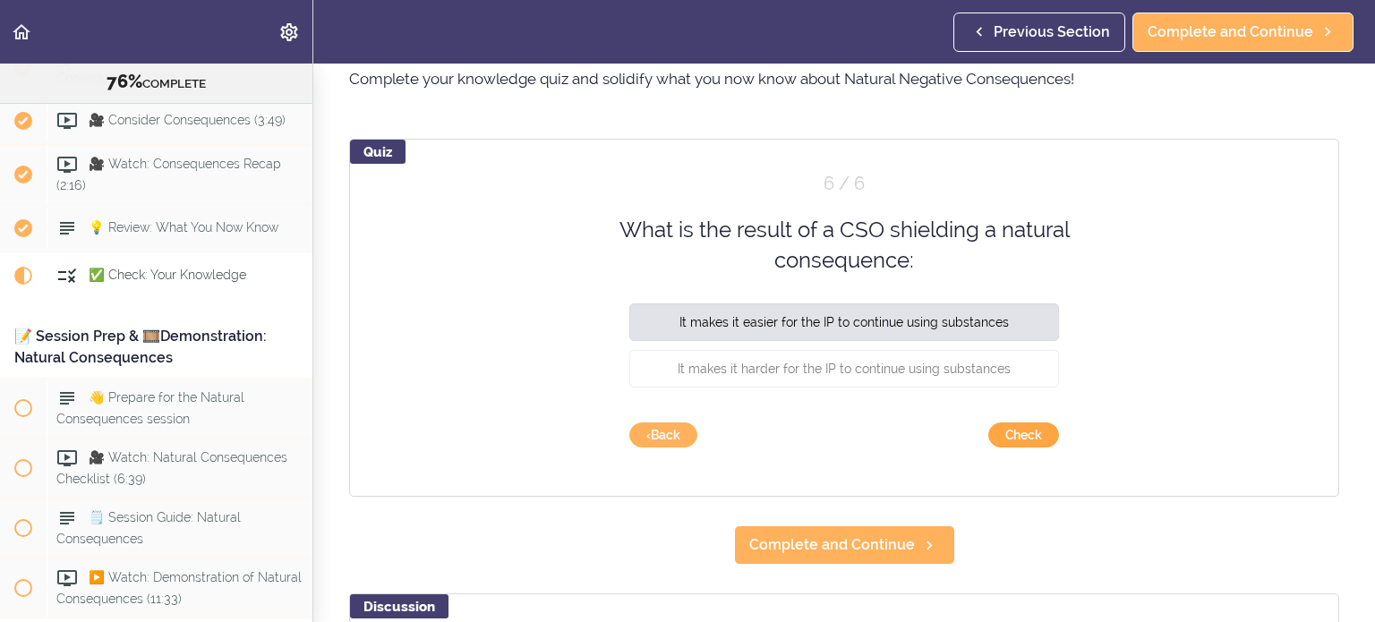
click at [1013, 435] on button "Check" at bounding box center [1023, 434] width 71 height 25
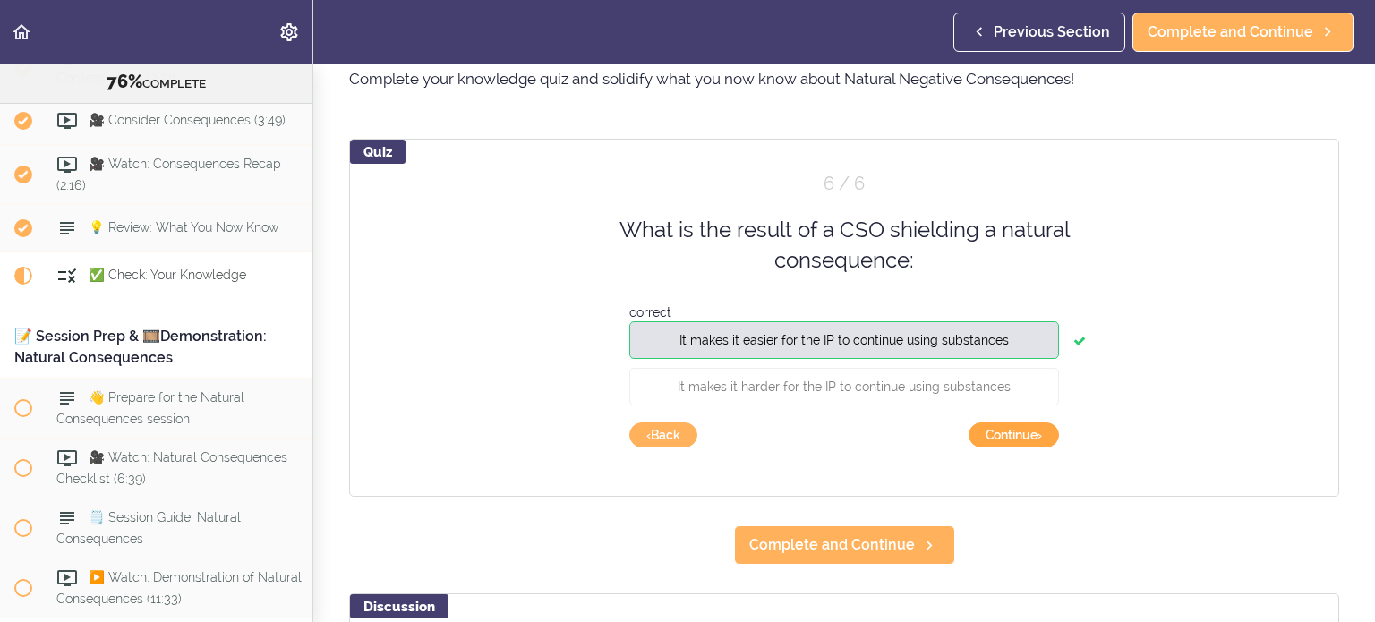
click at [1014, 437] on button "Continue ›" at bounding box center [1013, 434] width 90 height 25
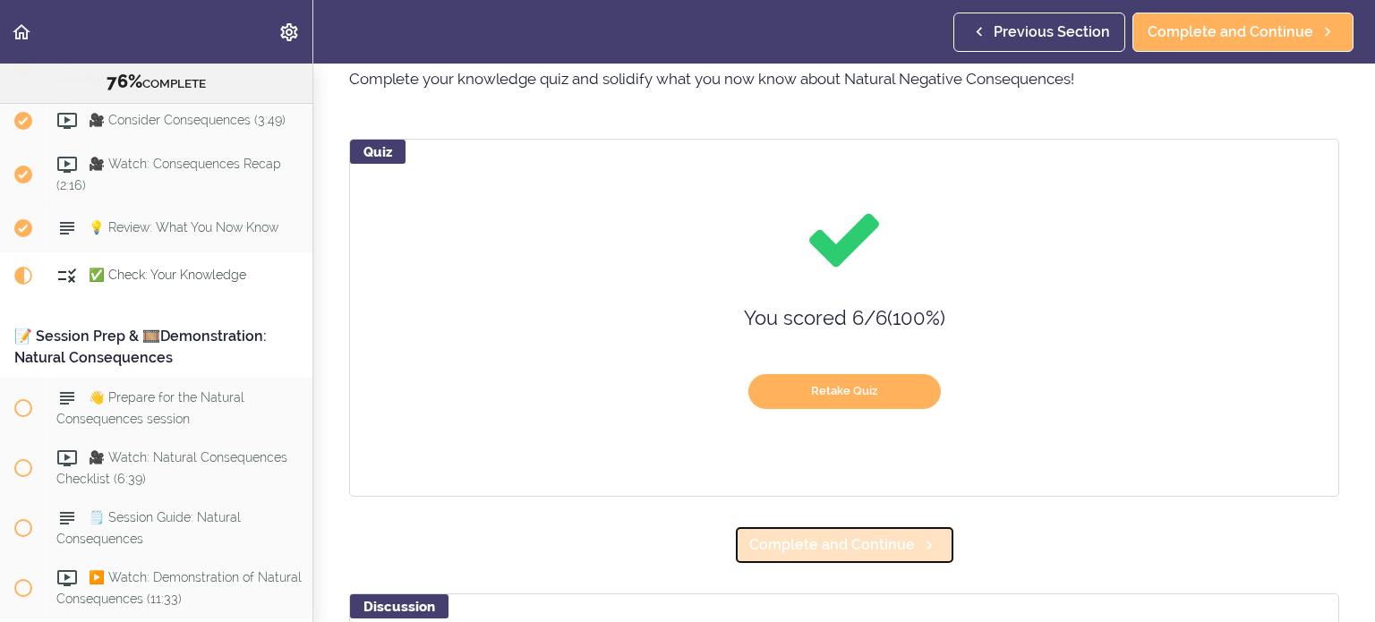
click at [904, 550] on span "Complete and Continue" at bounding box center [832, 544] width 166 height 21
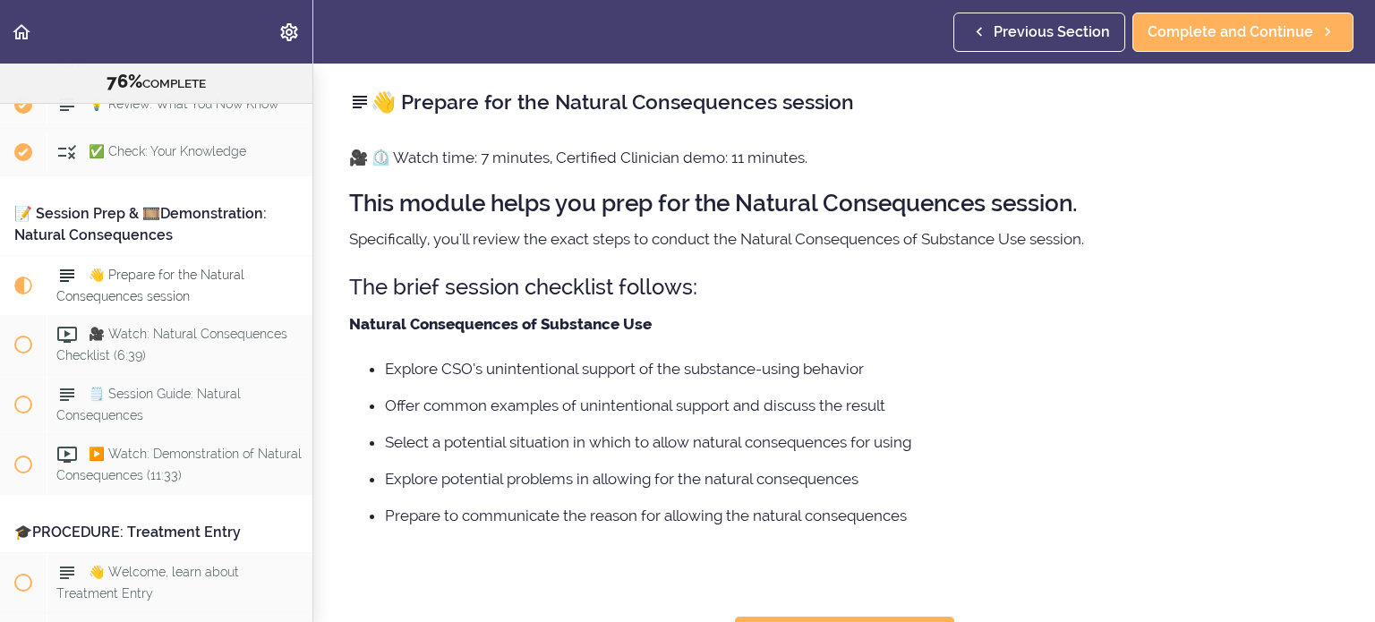
scroll to position [9944, 0]
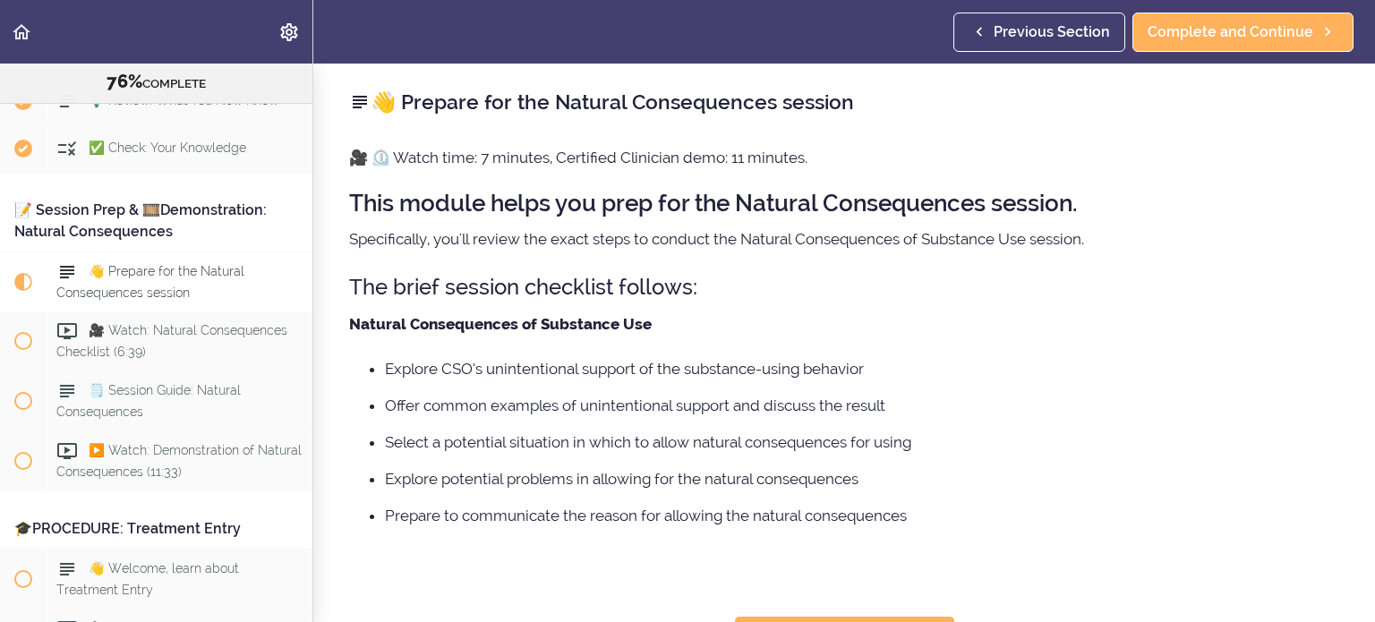
click at [811, 370] on li "Explore CSO’s unintentional support of the substance-using behavior" at bounding box center [862, 368] width 954 height 23
